Goal: Navigation & Orientation: Go to known website

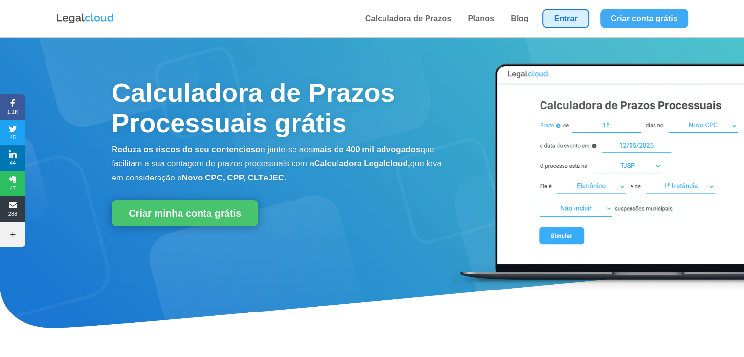
click at [556, 26] on link "Entrar" at bounding box center [566, 19] width 47 height 20
click at [576, 25] on link "Entrar" at bounding box center [566, 19] width 47 height 20
